Goal: Transaction & Acquisition: Subscribe to service/newsletter

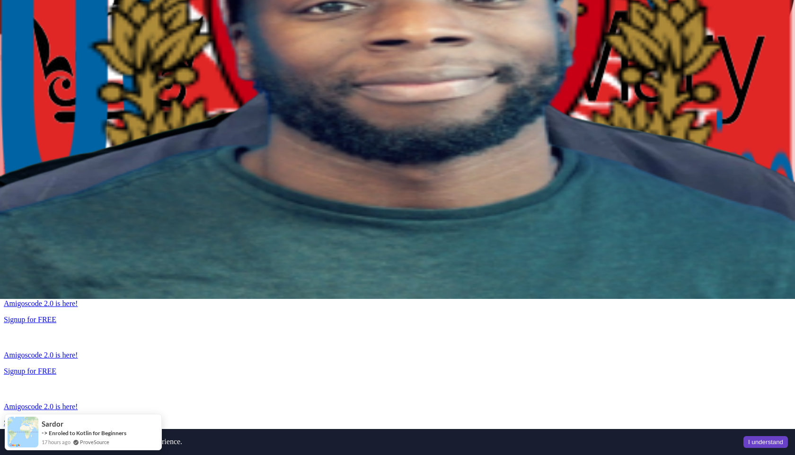
scroll to position [166, 0]
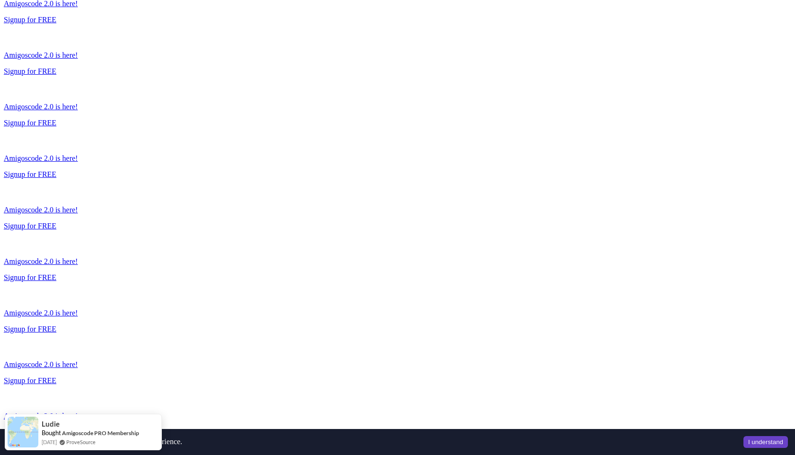
scroll to position [707, 0]
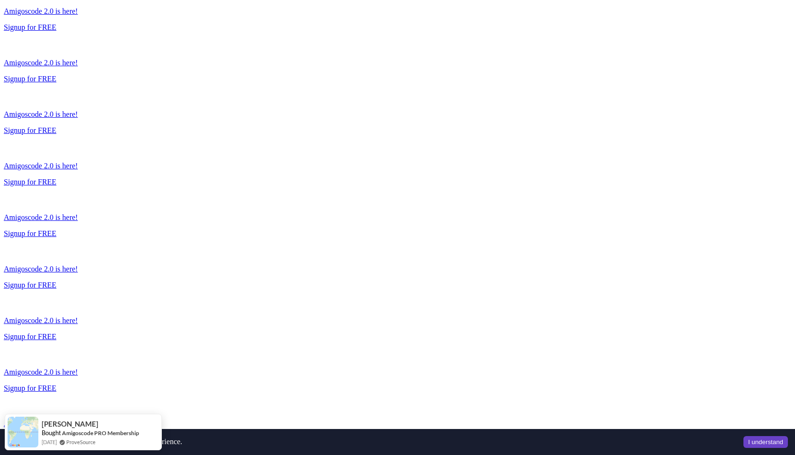
click at [768, 443] on button "I understand" at bounding box center [766, 442] width 44 height 12
